Goal: Task Accomplishment & Management: Use online tool/utility

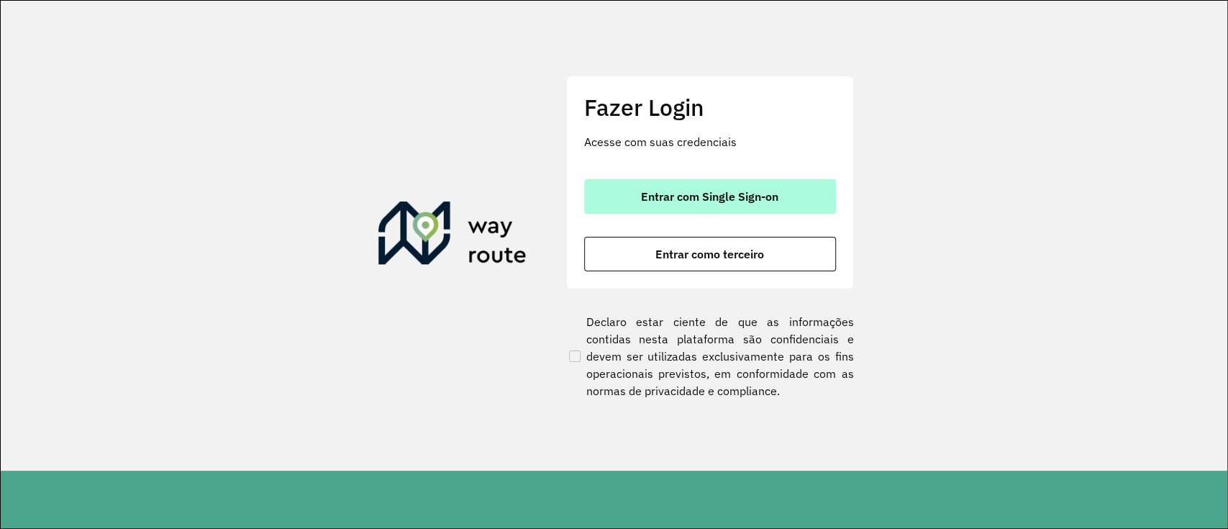
click at [740, 202] on span "Entrar com Single Sign-on" at bounding box center [709, 197] width 137 height 12
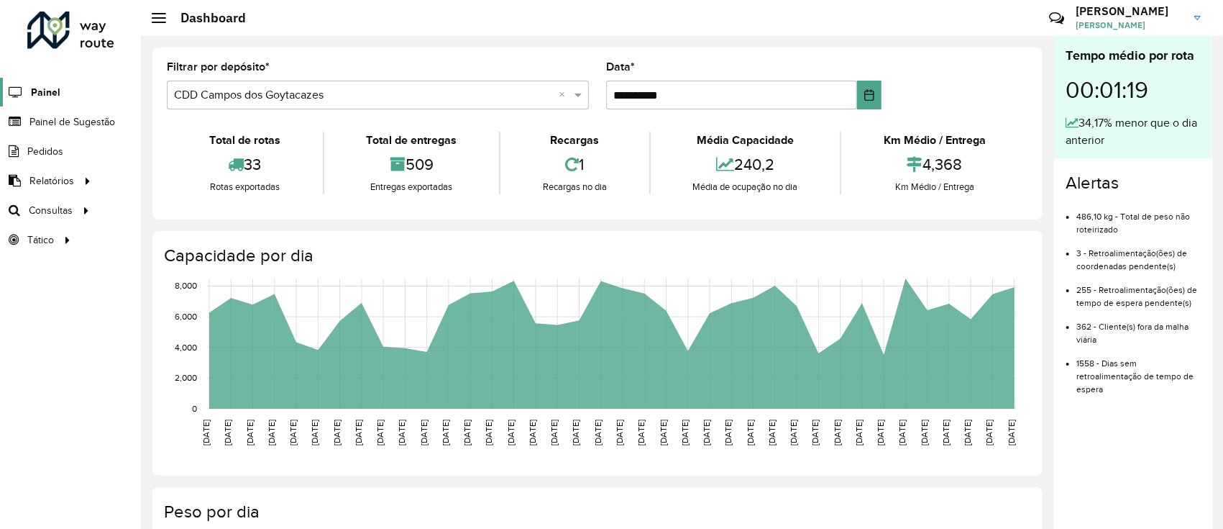
click at [40, 96] on span "Painel" at bounding box center [45, 92] width 29 height 15
click at [95, 127] on span "Painel de Sugestão" at bounding box center [74, 121] width 90 height 15
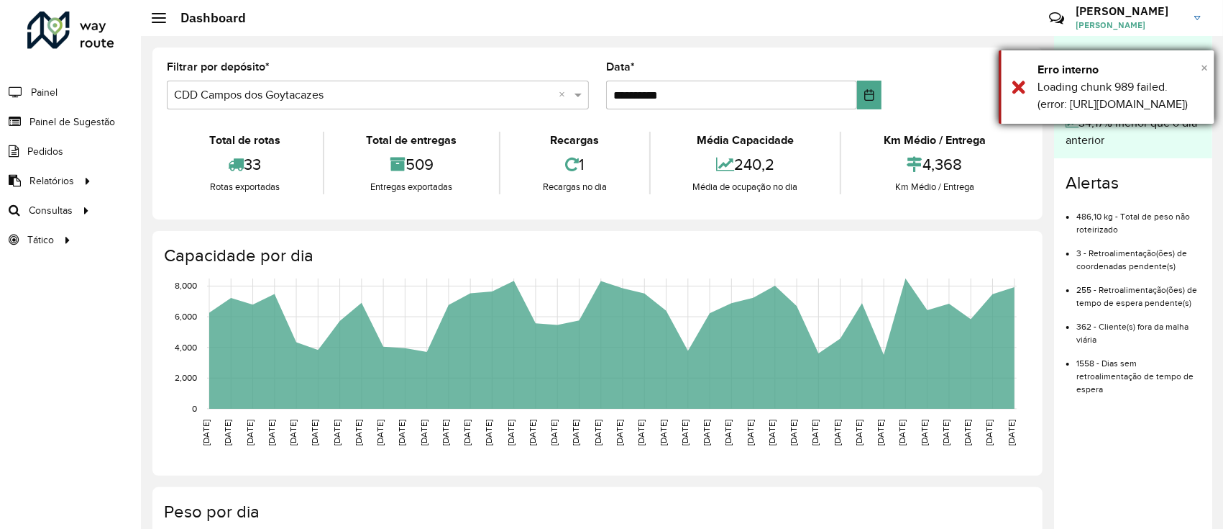
click at [1204, 65] on span "×" at bounding box center [1204, 68] width 7 height 16
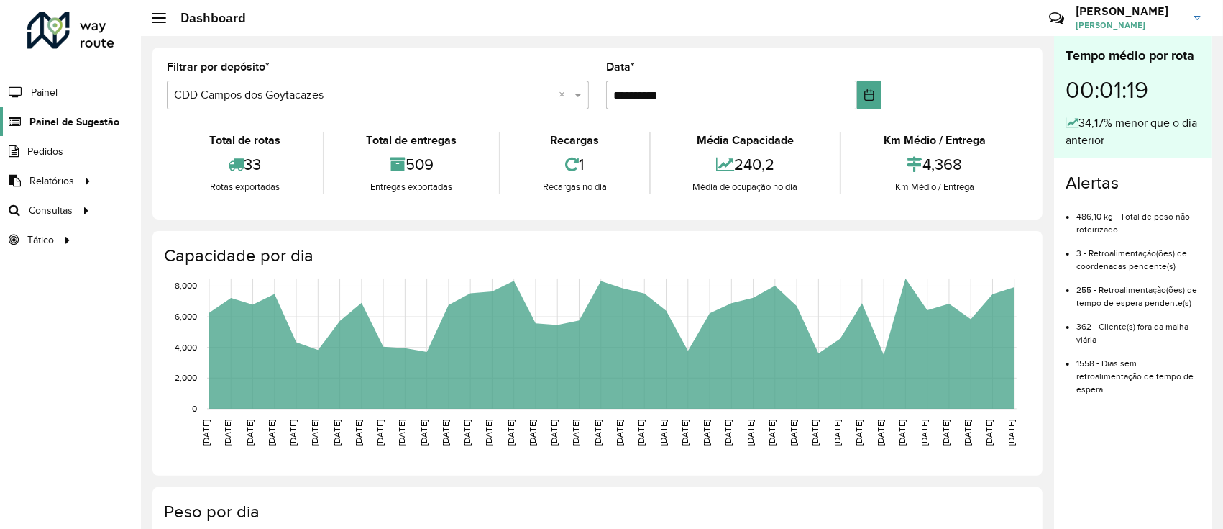
click at [32, 121] on span "Painel de Sugestão" at bounding box center [74, 121] width 90 height 15
click at [104, 111] on link "Painel de Sugestão" at bounding box center [59, 121] width 119 height 29
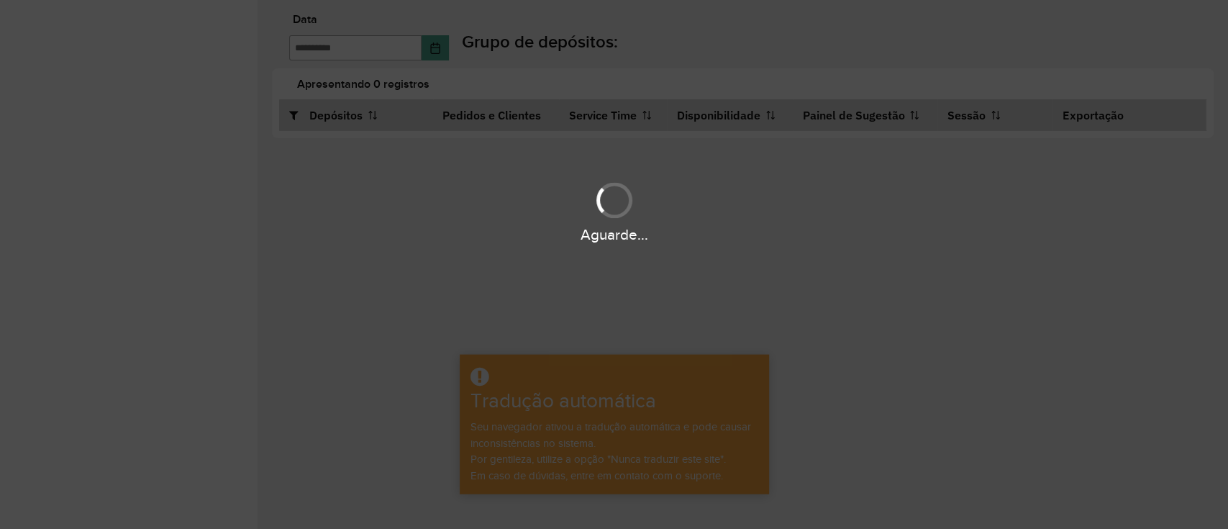
type input "**********"
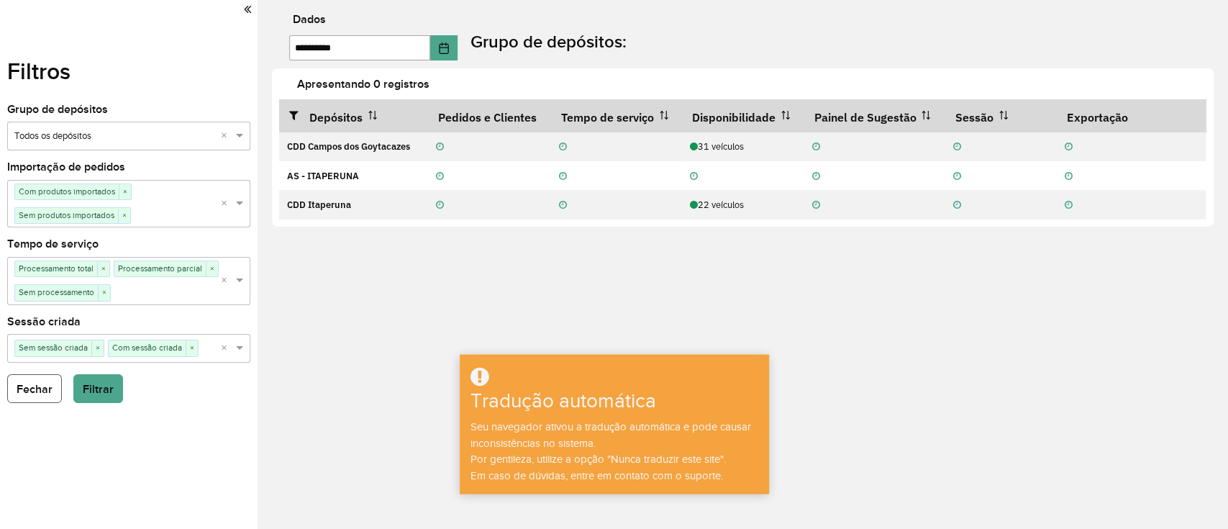
click at [35, 389] on font "Fechar" at bounding box center [35, 389] width 36 height 12
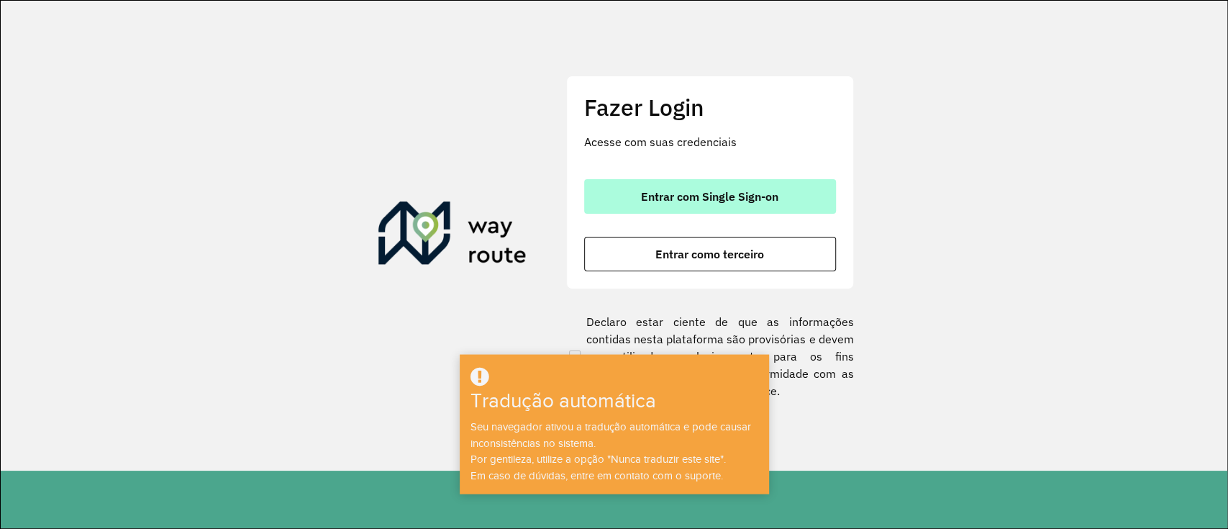
click at [705, 192] on font "Entrar com Single Sign-on" at bounding box center [709, 196] width 137 height 14
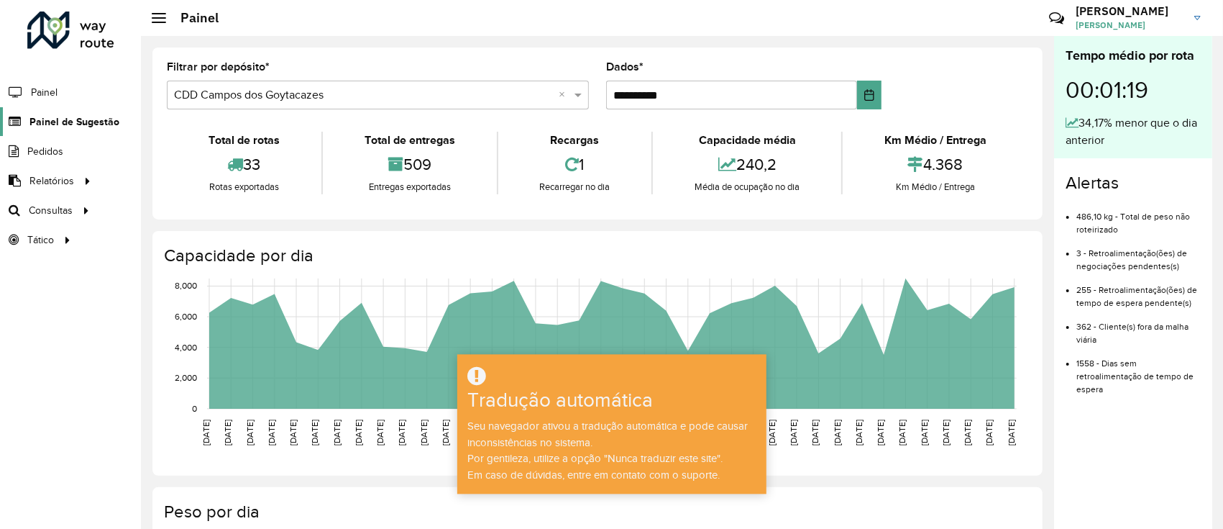
click at [67, 120] on font "Painel de Sugestão" at bounding box center [74, 122] width 90 height 12
click at [93, 116] on font "Painel de Sugestão" at bounding box center [74, 122] width 90 height 12
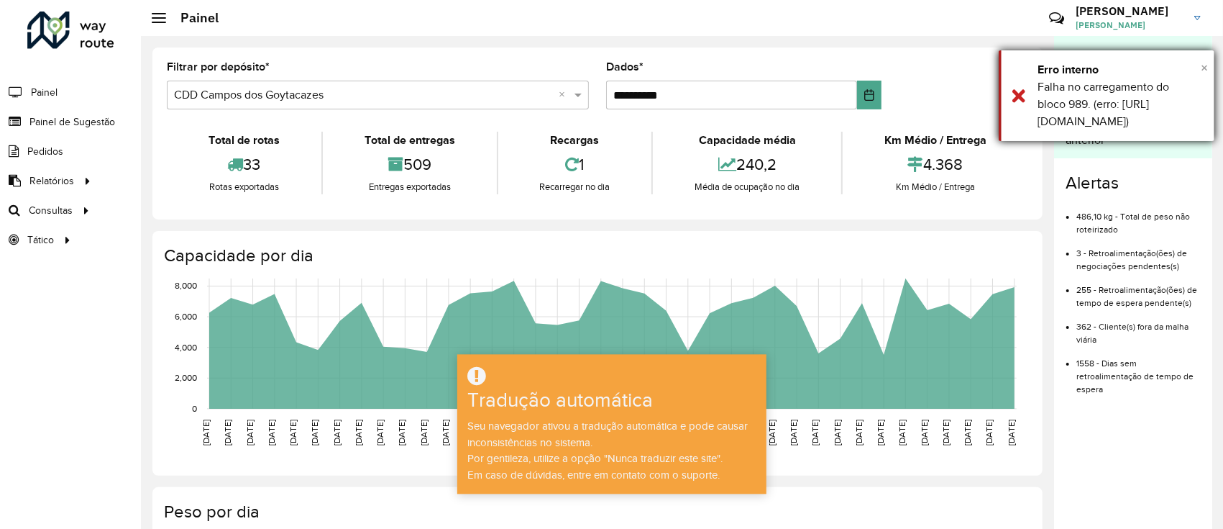
click at [1202, 66] on font "×" at bounding box center [1204, 68] width 7 height 16
